Goal: Information Seeking & Learning: Compare options

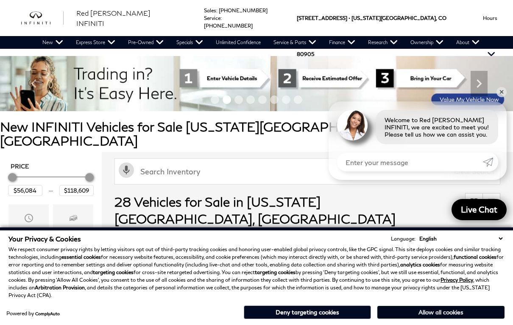
click at [447, 313] on button "Allow all cookies" at bounding box center [440, 312] width 127 height 13
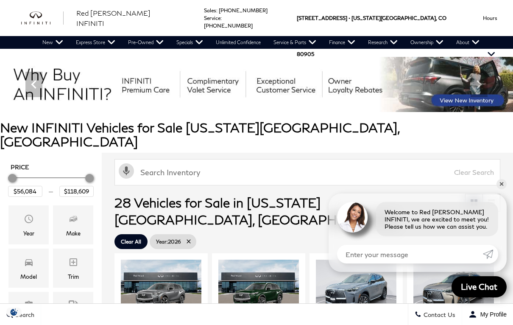
click at [491, 194] on link at bounding box center [491, 202] width 17 height 17
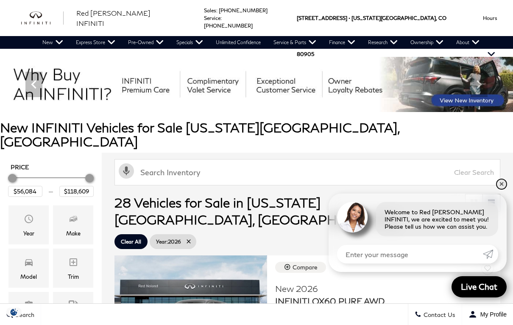
click at [499, 186] on link "✕" at bounding box center [501, 184] width 10 height 10
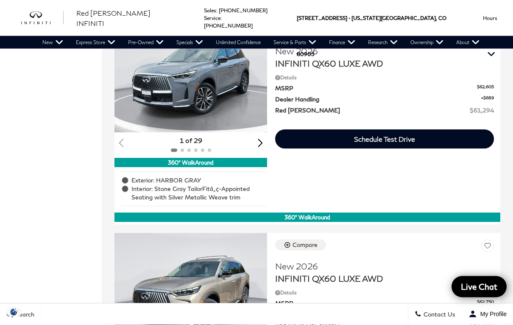
scroll to position [625, 0]
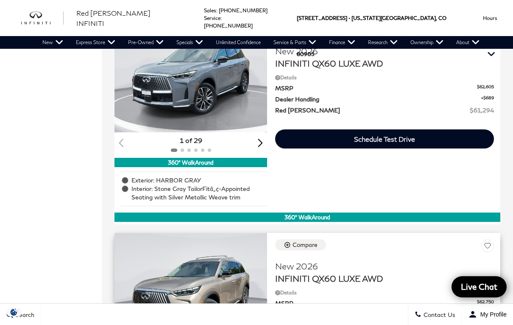
click at [457, 271] on span "INFINITI QX60 LUXE AWD" at bounding box center [381, 277] width 212 height 12
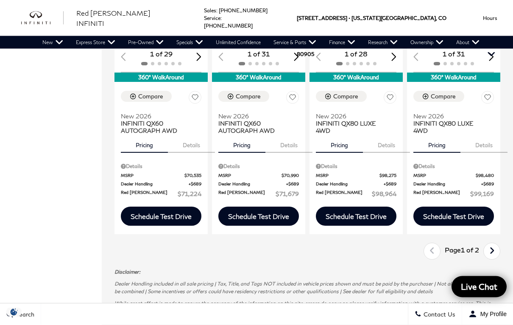
scroll to position [1338, 0]
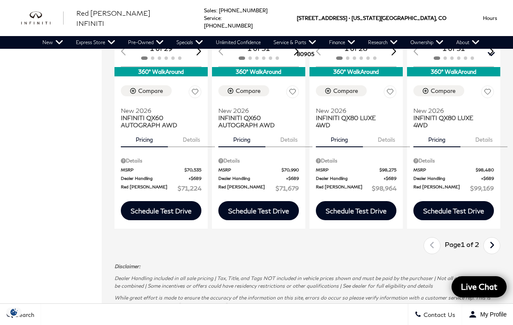
click at [493, 238] on icon "next page" at bounding box center [492, 245] width 6 height 14
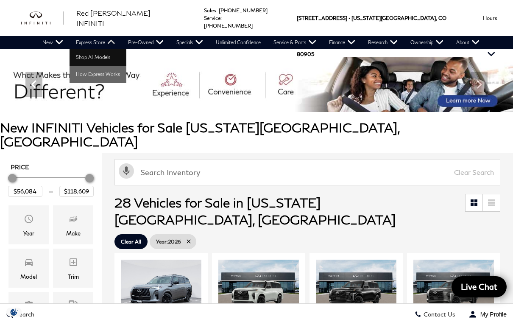
click at [99, 58] on link "Shop All Models" at bounding box center [98, 57] width 57 height 17
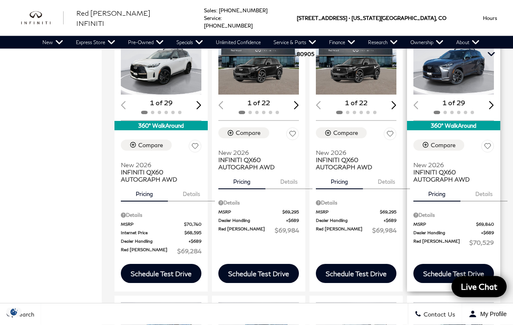
scroll to position [1021, 0]
click at [451, 168] on span "INFINITI QX60 AUTOGRAPH AWD" at bounding box center [450, 175] width 74 height 14
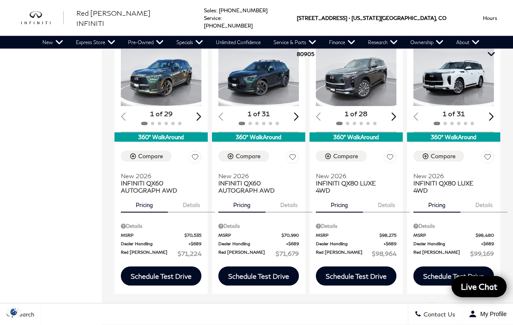
scroll to position [1285, 0]
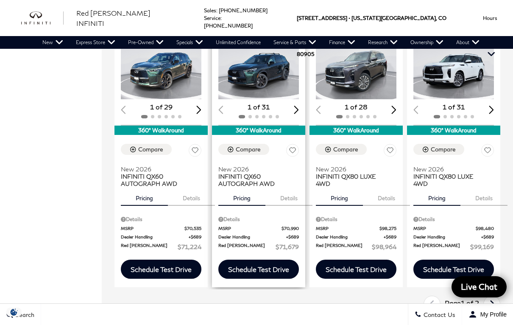
click at [241, 172] on span "INFINITI QX60 AUTOGRAPH AWD" at bounding box center [255, 179] width 74 height 14
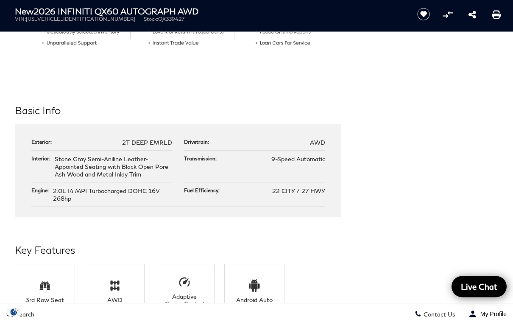
scroll to position [413, 0]
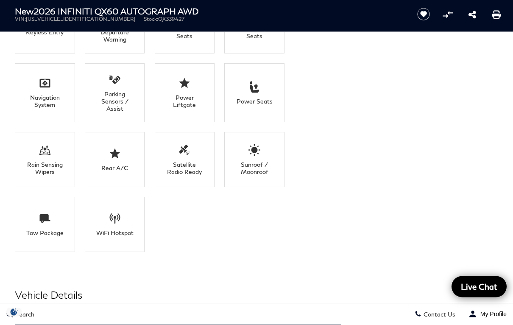
scroll to position [878, 0]
click at [45, 230] on li "Tow Package" at bounding box center [45, 223] width 60 height 55
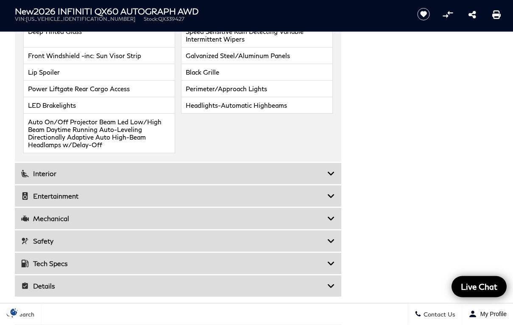
scroll to position [1368, 0]
click at [325, 267] on h3 "Tech Specs" at bounding box center [174, 263] width 306 height 8
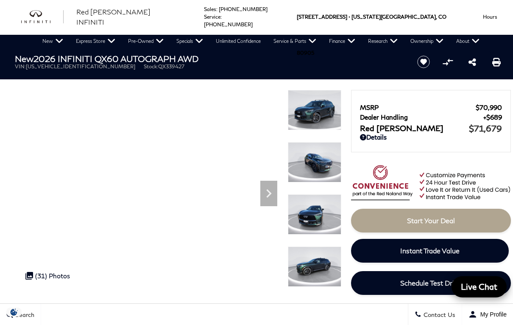
scroll to position [0, 0]
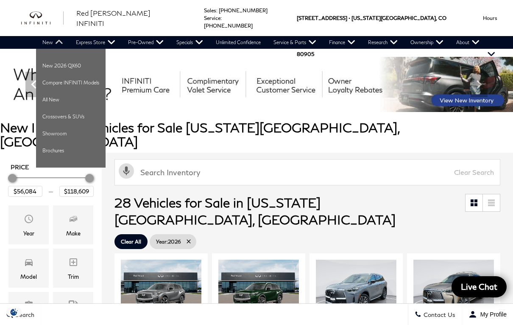
click at [57, 45] on link "New" at bounding box center [52, 42] width 33 height 13
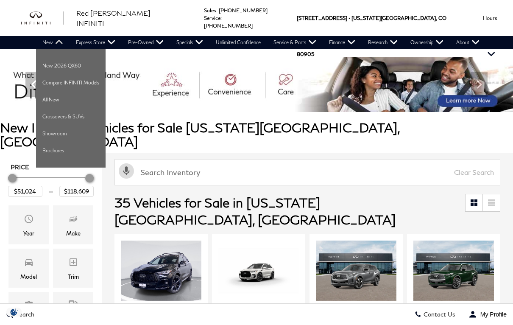
click at [56, 45] on link "New" at bounding box center [52, 42] width 33 height 13
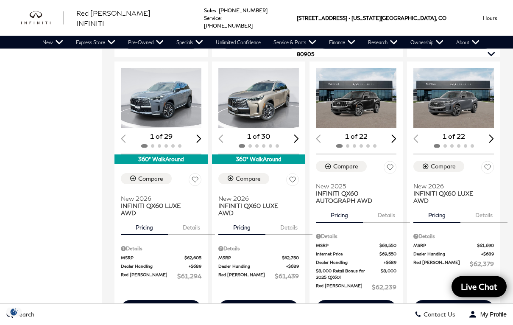
scroll to position [455, 0]
click at [451, 88] on img "1 / 2" at bounding box center [453, 98] width 81 height 61
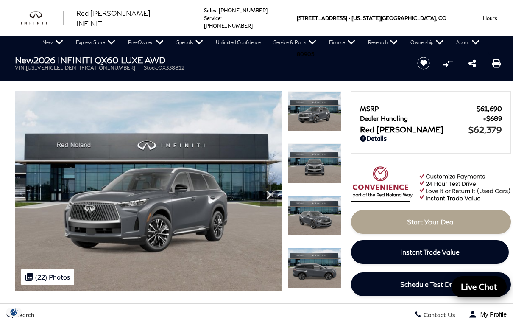
click at [39, 23] on img "infiniti" at bounding box center [42, 18] width 42 height 14
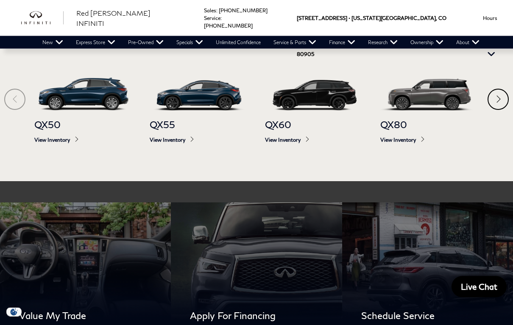
scroll to position [429, 0]
click at [493, 110] on div "Next" at bounding box center [497, 99] width 21 height 21
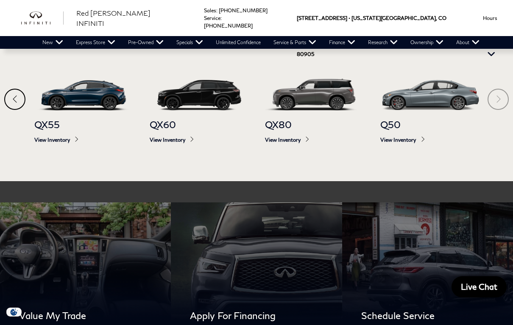
click at [500, 96] on section "Find Your Next INFINITI QX50 View Inventory QX55 View Inventory QX60 View Inven…" at bounding box center [256, 97] width 513 height 167
click at [22, 103] on div "Previous" at bounding box center [14, 99] width 21 height 21
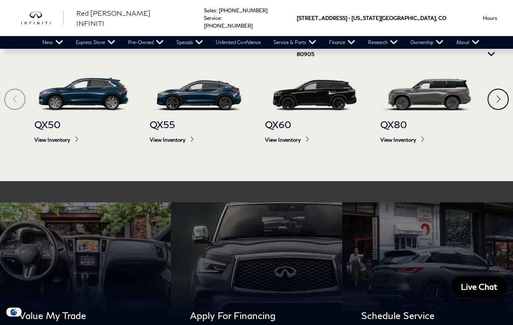
click at [490, 95] on div "Next" at bounding box center [497, 99] width 21 height 21
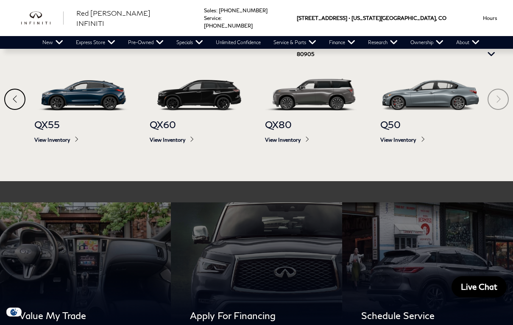
click at [20, 98] on div "Previous" at bounding box center [14, 99] width 21 height 21
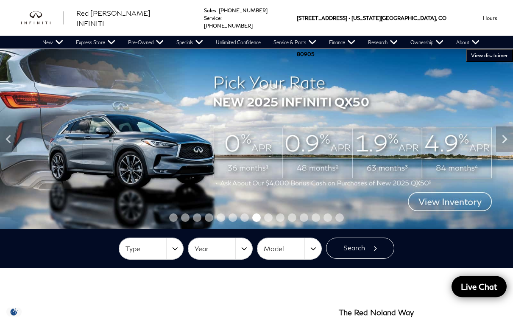
scroll to position [0, 0]
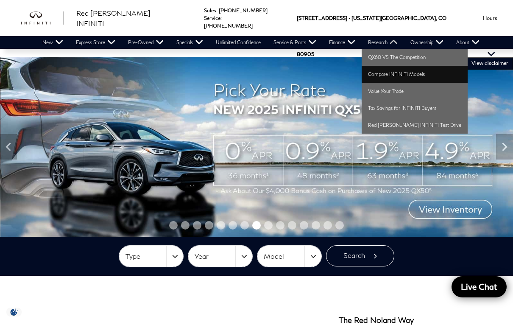
click at [416, 77] on link "Compare INFINITI Models" at bounding box center [415, 74] width 106 height 17
